Goal: Task Accomplishment & Management: Use online tool/utility

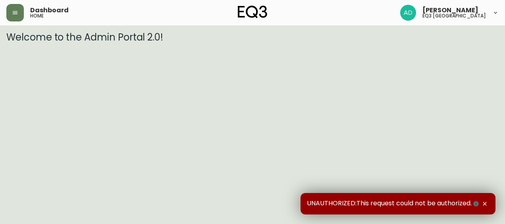
drag, startPoint x: 487, startPoint y: 207, endPoint x: 485, endPoint y: 203, distance: 4.6
click at [487, 207] on div "UNAUTHORIZED:This request could not be authorized." at bounding box center [398, 203] width 195 height 21
